Goal: Find contact information: Find contact information

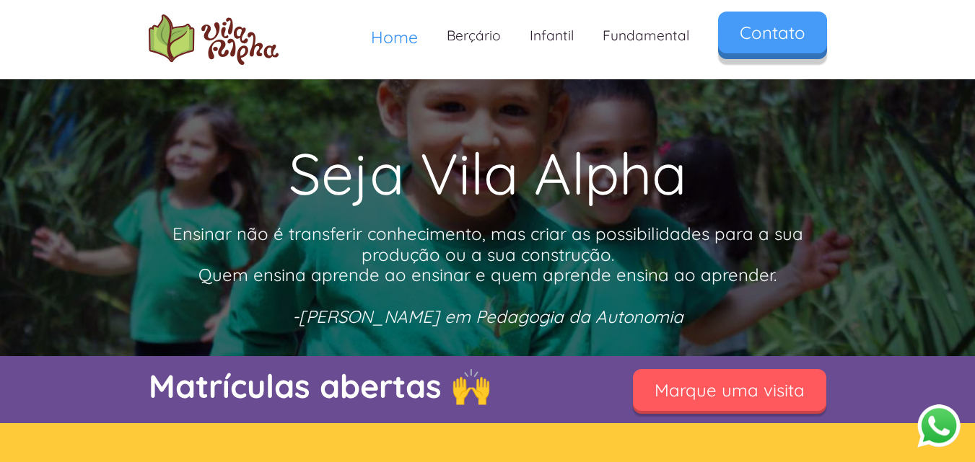
click at [778, 30] on link "Contato" at bounding box center [772, 33] width 109 height 42
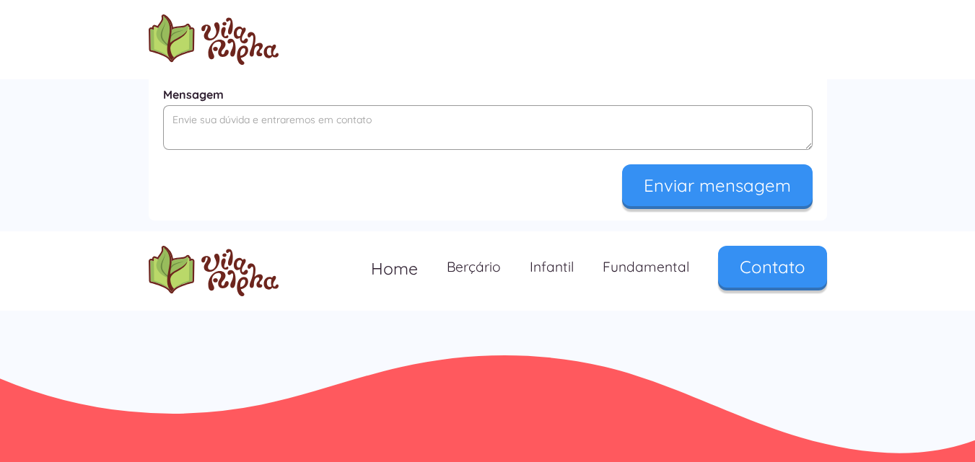
scroll to position [836, 0]
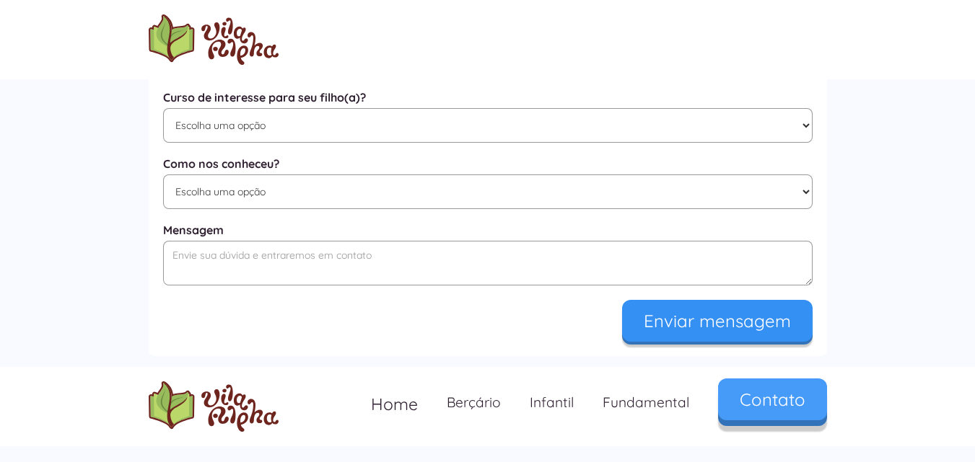
click at [794, 419] on link "Contato" at bounding box center [772, 400] width 109 height 42
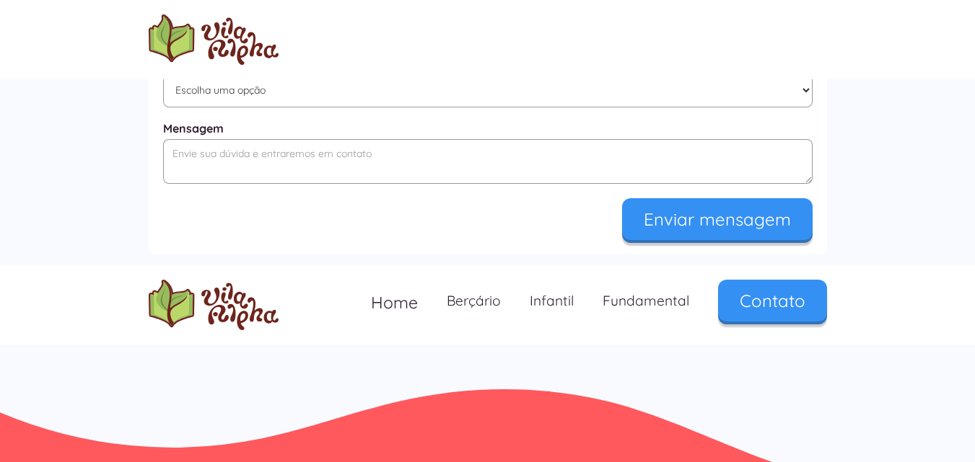
scroll to position [980, 0]
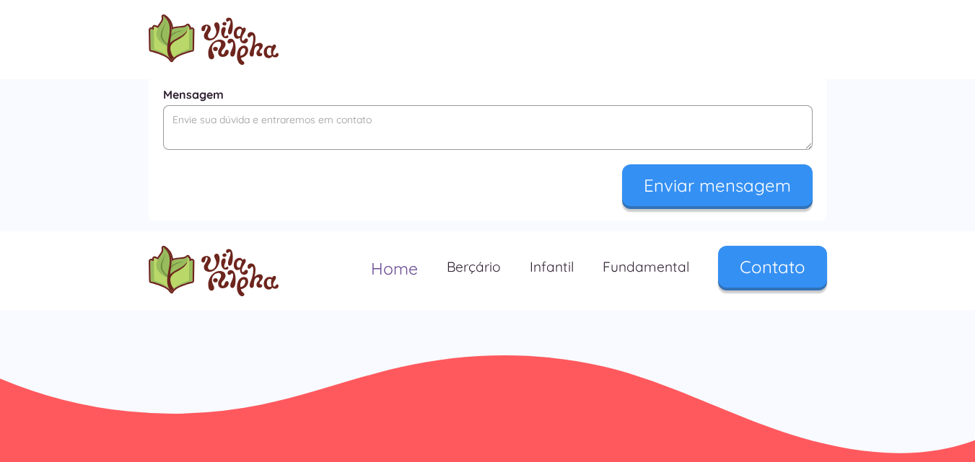
click at [400, 268] on span "Home" at bounding box center [394, 268] width 47 height 21
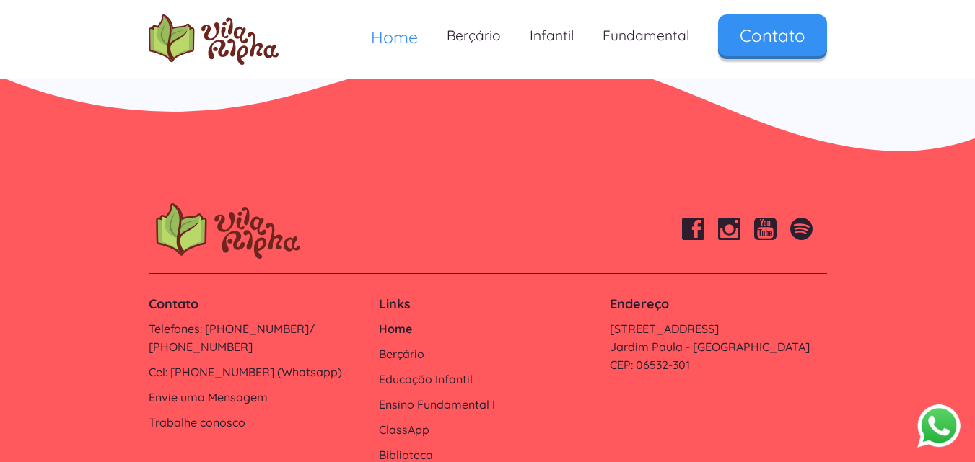
scroll to position [4921, 0]
